Goal: Information Seeking & Learning: Check status

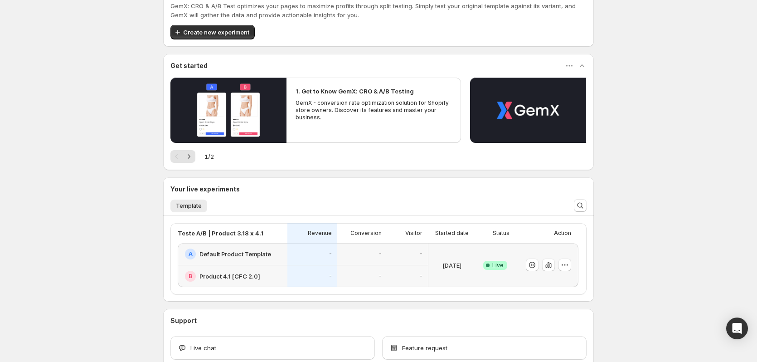
scroll to position [45, 0]
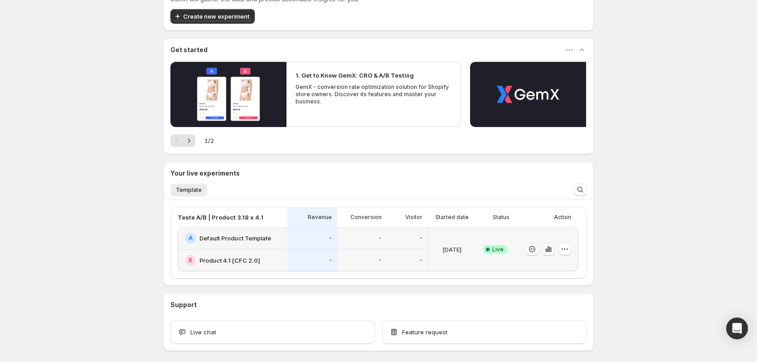
click at [550, 249] on icon "button" at bounding box center [549, 249] width 2 height 6
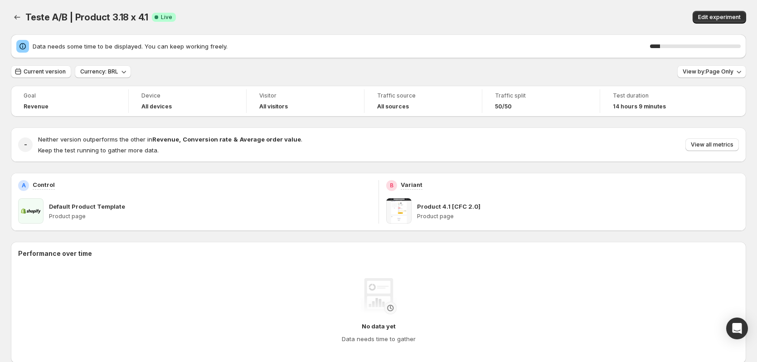
click at [696, 41] on div "Data needs some time to be displayed. You can keep working freely. 11 %" at bounding box center [378, 46] width 725 height 13
click at [698, 78] on div "Data needs some time to be displayed. You can keep working freely. 16 % Current…" at bounding box center [379, 331] width 736 height 595
click at [697, 74] on span "View by: Page Only" at bounding box center [708, 71] width 51 height 7
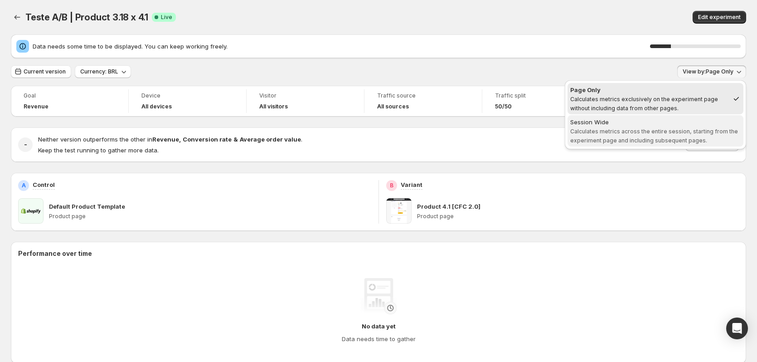
click at [665, 132] on span "Calculates metrics across the entire session, starting from the experiment page…" at bounding box center [655, 136] width 168 height 16
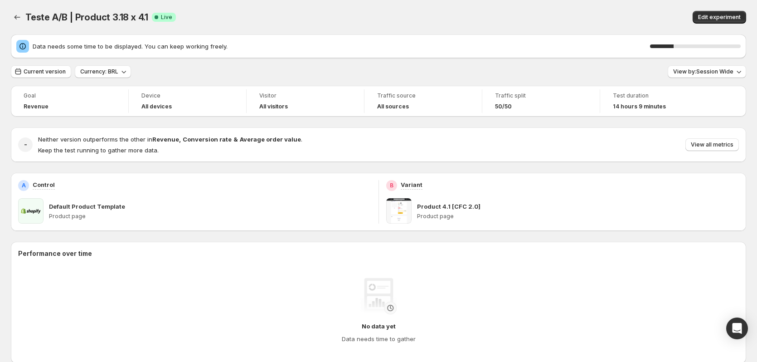
click at [477, 1] on div "Teste A/B | Product 3.18 x 4.1. This page is ready Teste A/B | Product 3.18 x 4…" at bounding box center [379, 17] width 736 height 34
click at [333, 7] on div "Teste A/B | Product 3.18 x 4.1. This page is ready Teste A/B | Product 3.18 x 4…" at bounding box center [379, 17] width 736 height 34
